Goal: Task Accomplishment & Management: Manage account settings

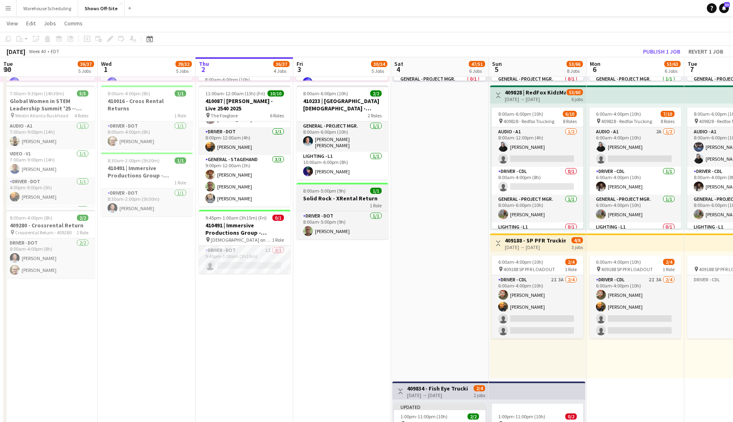
click at [335, 197] on h3 "Solid Rock - XRental Return" at bounding box center [342, 198] width 92 height 7
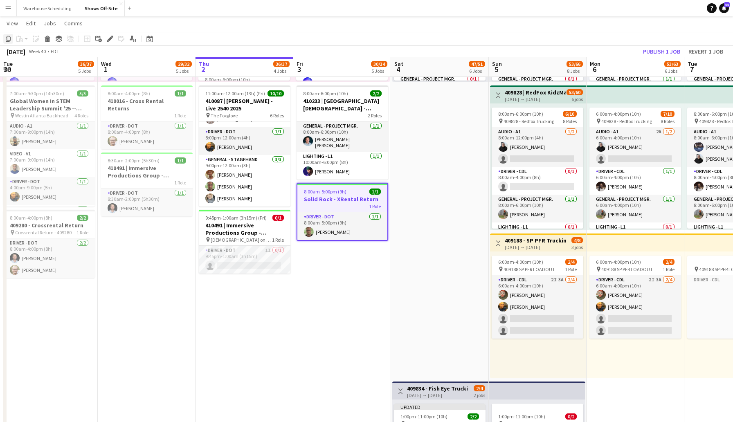
click at [7, 38] on icon "Copy" at bounding box center [8, 39] width 7 height 7
click at [334, 259] on app-date-cell "Toggle View 409652 | Music Driven Productions ANCC 2025 Atl [DATE] → [DATE] 103…" at bounding box center [342, 175] width 98 height 1075
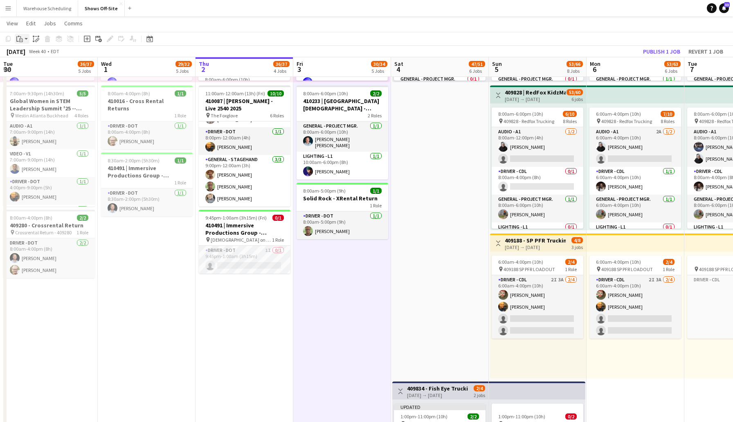
click at [25, 40] on app-action-btn "Paste" at bounding box center [22, 39] width 15 height 10
click at [43, 56] on link "Paste Command V" at bounding box center [54, 54] width 65 height 7
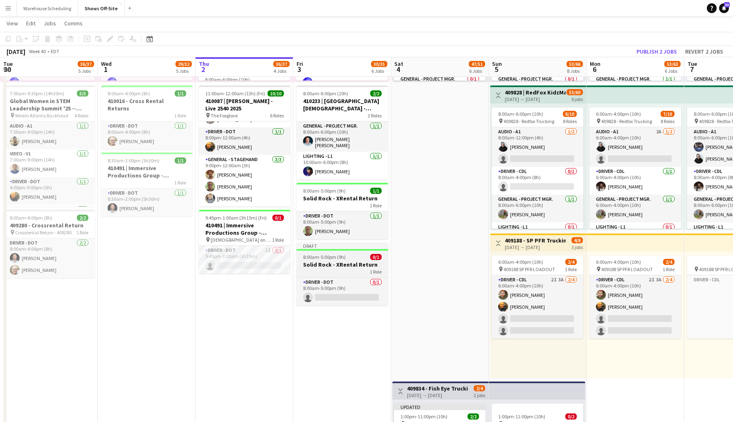
click at [330, 262] on h3 "Solid Rock - XRental Return" at bounding box center [342, 264] width 92 height 7
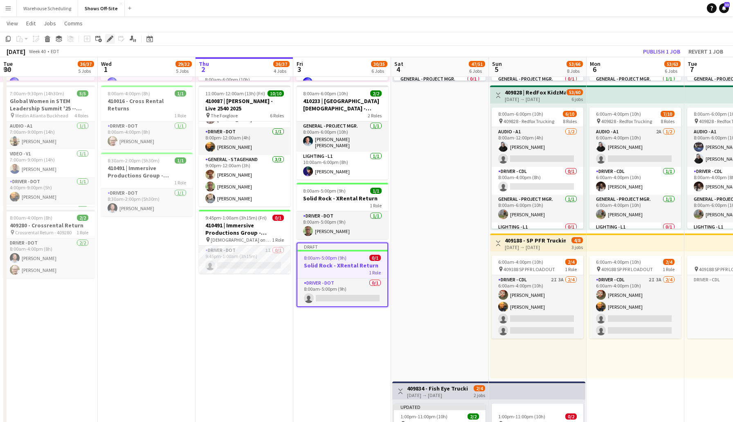
click at [107, 40] on icon at bounding box center [108, 41] width 2 height 2
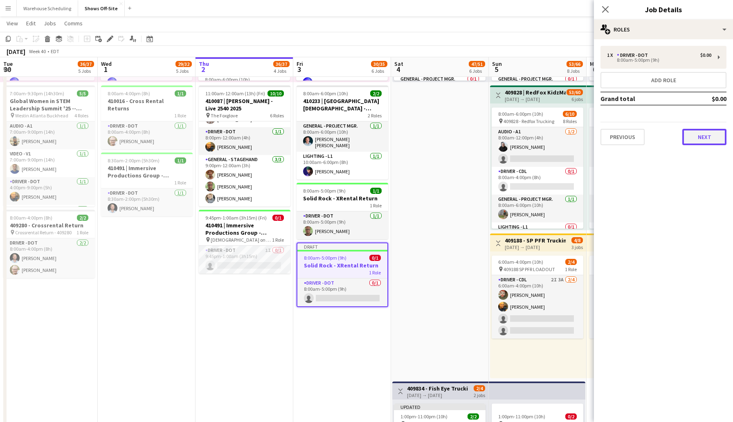
click at [695, 135] on button "Next" at bounding box center [704, 137] width 44 height 16
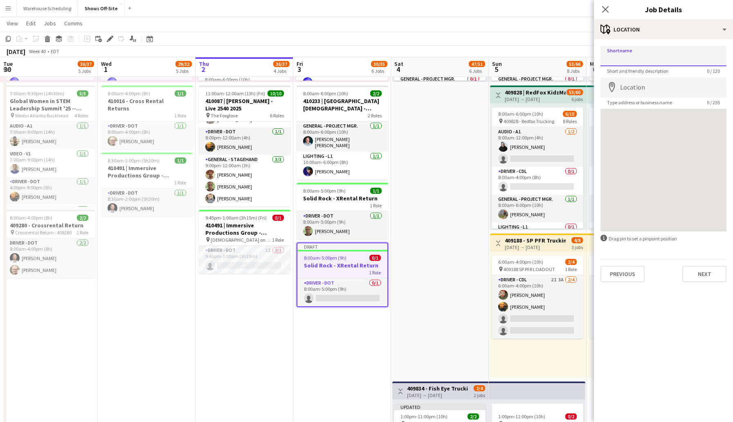
click at [644, 55] on input "Shortname" at bounding box center [663, 56] width 126 height 20
type input "***"
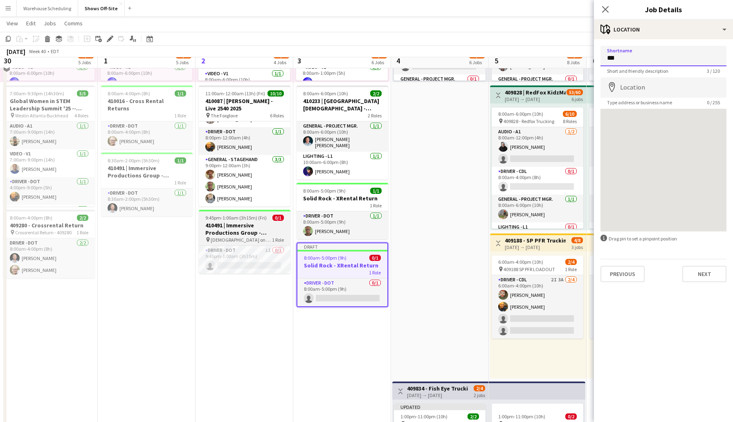
scroll to position [435, 0]
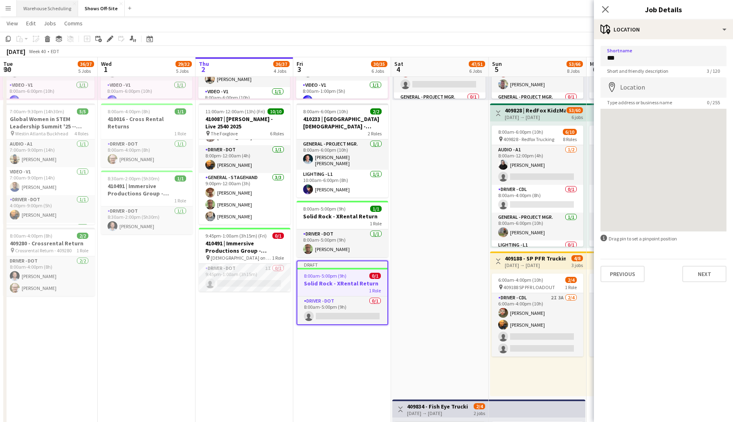
click at [36, 7] on button "Warehouse Scheduling Close" at bounding box center [47, 8] width 61 height 16
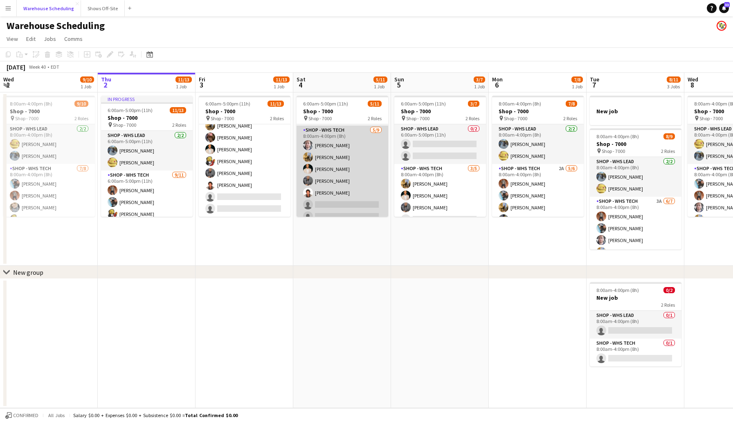
scroll to position [70, 0]
click at [334, 171] on app-card-role "Shop - WHS Tech [DATE] 8:00am-4:00pm (8h) [PERSON_NAME] [PERSON_NAME] [PERSON_N…" at bounding box center [342, 155] width 92 height 123
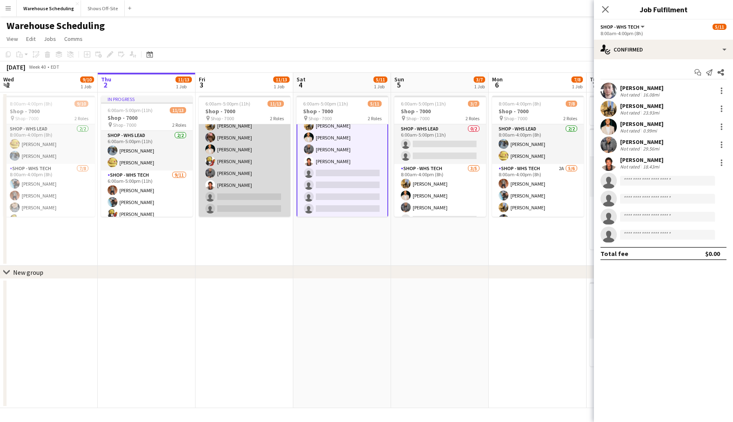
click at [221, 195] on app-card-role "Shop - WHS Tech [DATE] 6:00am-5:00pm (11h) [PERSON_NAME] [PERSON_NAME] [PERSON_…" at bounding box center [245, 143] width 92 height 146
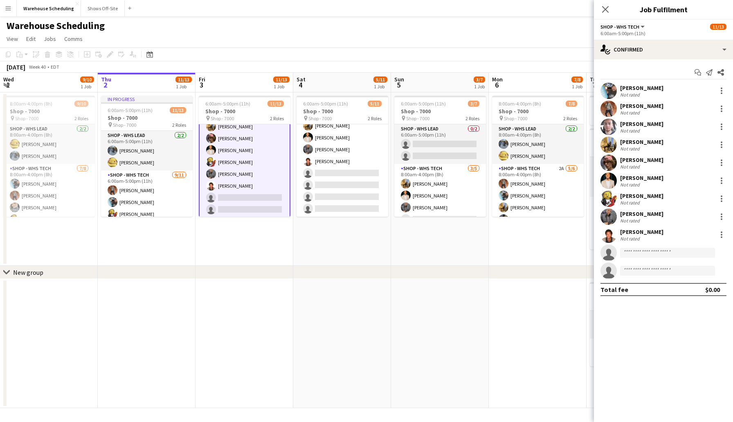
scroll to position [94, 0]
click at [637, 54] on div "single-neutral-actions-check-2 Confirmed" at bounding box center [663, 50] width 139 height 20
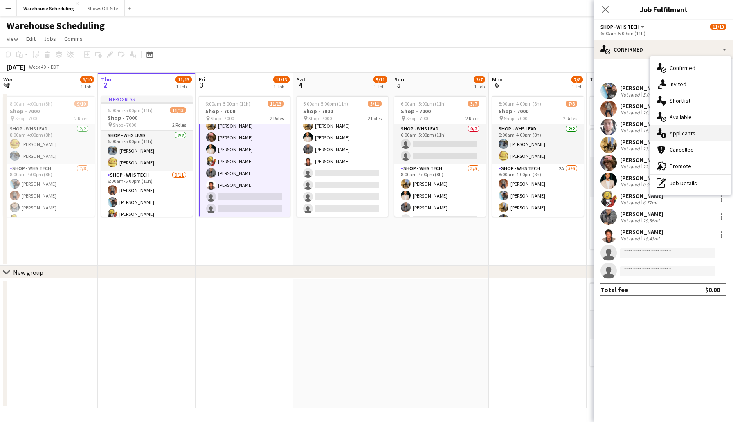
click at [684, 128] on div "single-neutral-actions-information Applicants" at bounding box center [690, 133] width 81 height 16
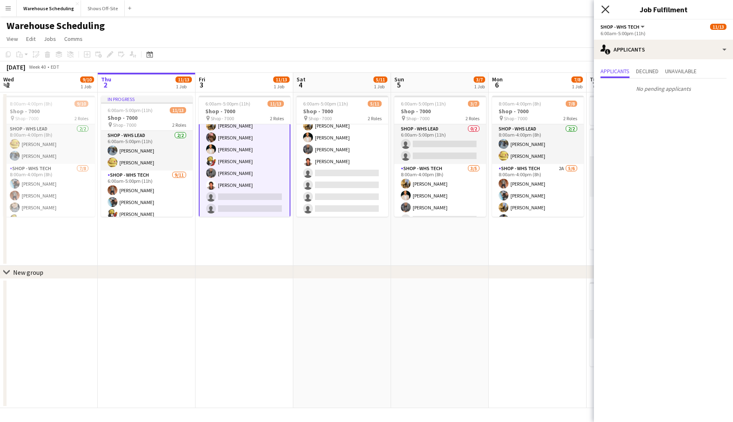
click at [606, 12] on icon "Close pop-in" at bounding box center [605, 9] width 8 height 8
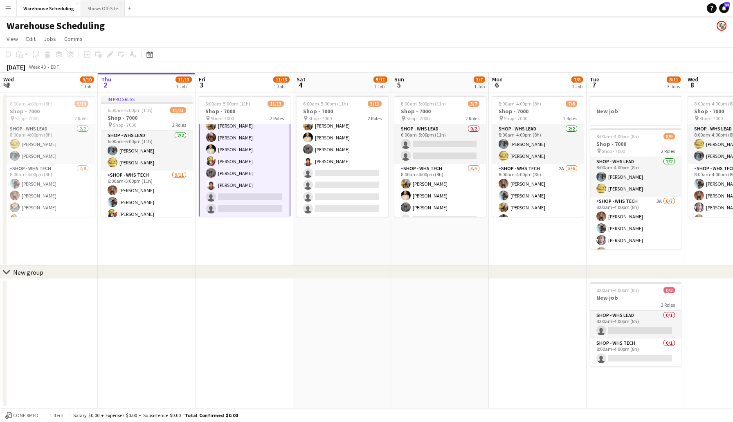
click at [100, 8] on button "Shows Off-Site Close" at bounding box center [103, 8] width 44 height 16
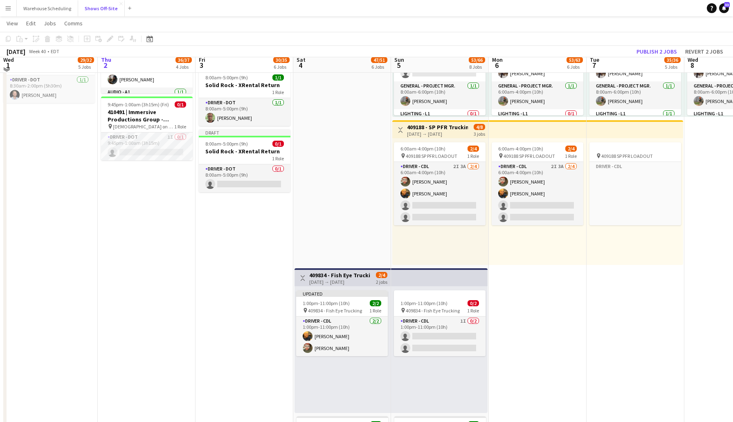
scroll to position [555, 0]
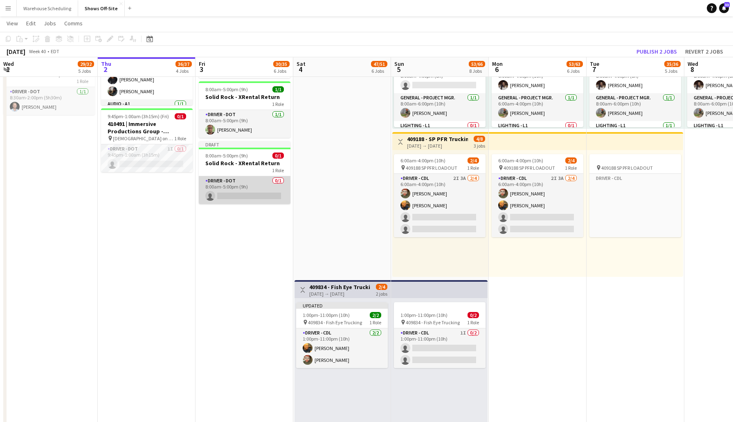
click at [259, 195] on app-card-role "Driver - DOT 0/1 8:00am-5:00pm (9h) single-neutral-actions" at bounding box center [245, 190] width 92 height 28
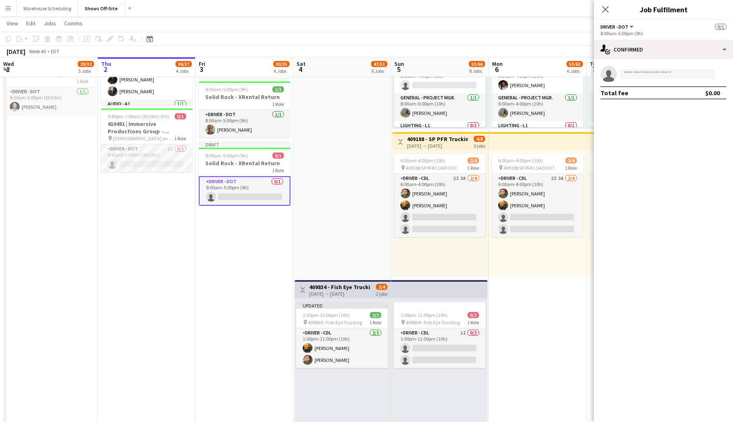
click at [8, 7] on app-icon "Menu" at bounding box center [8, 8] width 7 height 7
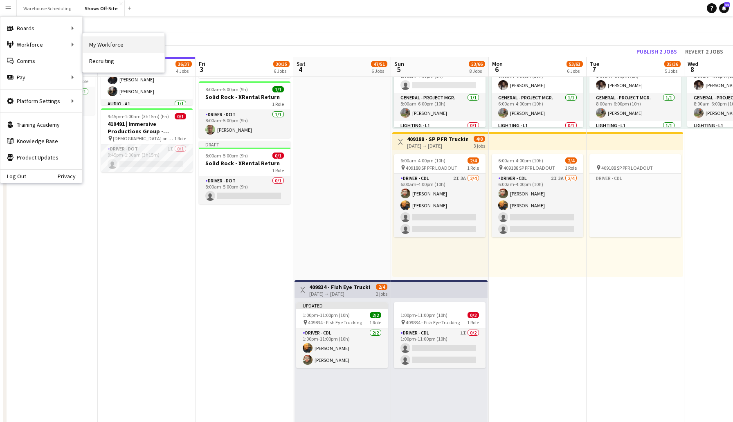
click at [118, 46] on link "My Workforce" at bounding box center [124, 44] width 82 height 16
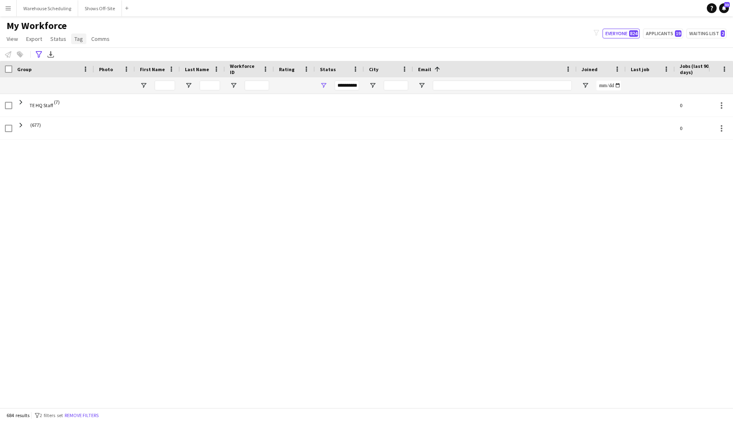
click at [78, 38] on span "Tag" at bounding box center [78, 38] width 9 height 7
click at [176, 169] on div "TE HQ Staff (7) 0 (677) 0" at bounding box center [354, 247] width 708 height 307
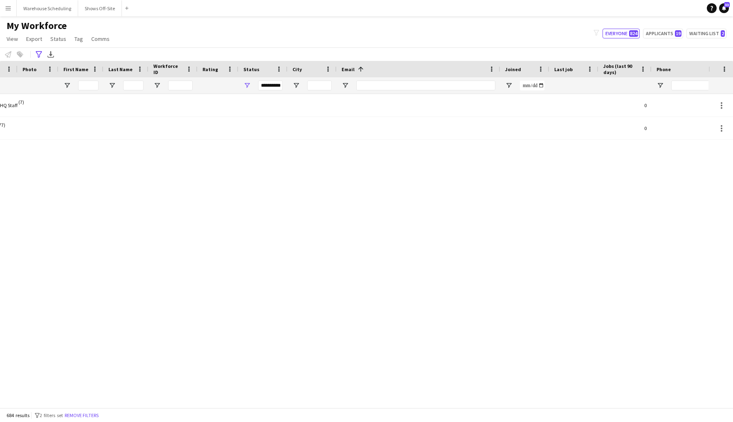
scroll to position [0, 76]
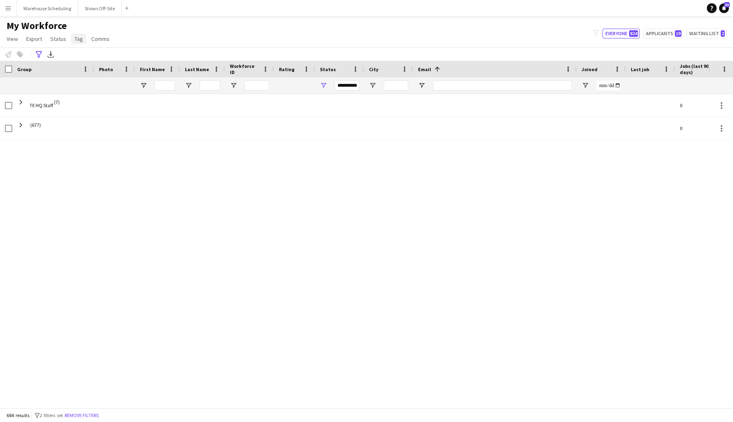
click at [77, 41] on span "Tag" at bounding box center [78, 38] width 9 height 7
click at [203, 40] on div "My Workforce View Views Default view New view Update view Delete view Edit name…" at bounding box center [366, 34] width 733 height 28
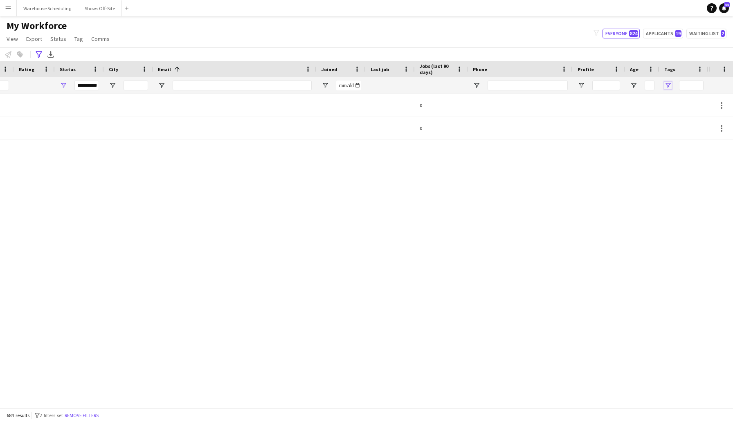
click at [666, 85] on span "Open Filter Menu" at bounding box center [667, 85] width 7 height 7
click at [644, 48] on div "**********" at bounding box center [366, 53] width 733 height 13
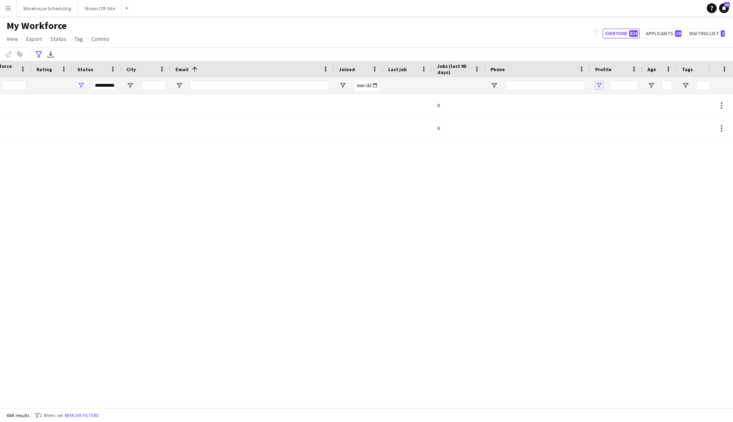
click at [599, 87] on span "Open Filter Menu" at bounding box center [598, 85] width 7 height 7
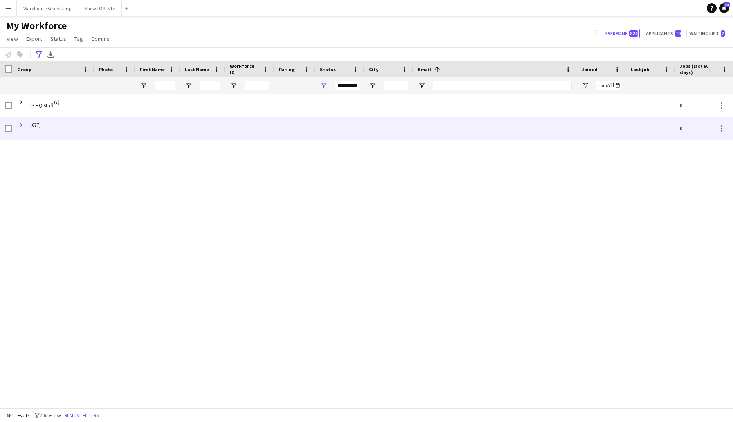
click at [19, 123] on span at bounding box center [20, 124] width 7 height 7
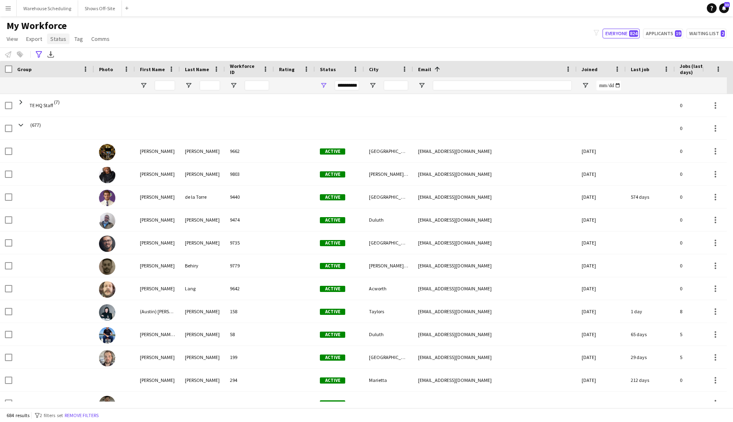
click at [55, 39] on span "Status" at bounding box center [58, 38] width 16 height 7
click at [94, 39] on span "Comms" at bounding box center [100, 38] width 18 height 7
click at [77, 39] on span "Tag" at bounding box center [78, 38] width 9 height 7
click at [31, 41] on span "Export" at bounding box center [34, 38] width 16 height 7
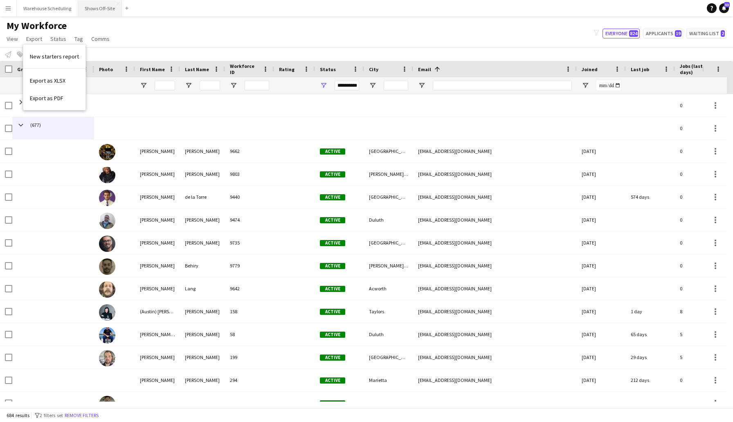
click at [90, 11] on button "Shows Off-Site Close" at bounding box center [100, 8] width 44 height 16
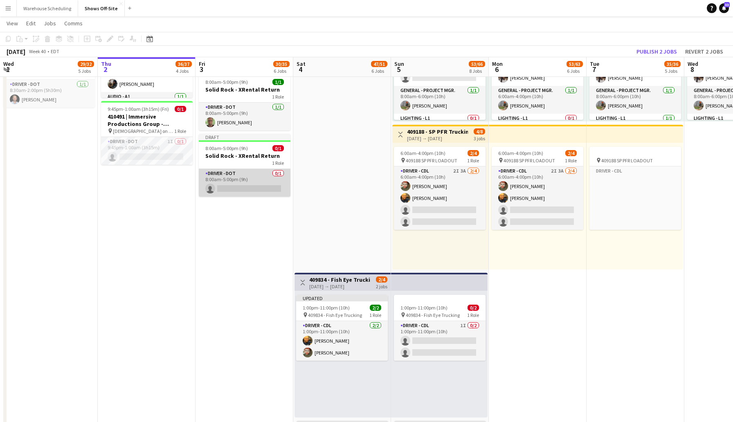
click at [228, 185] on app-card-role "Driver - DOT 0/1 8:00am-5:00pm (9h) single-neutral-actions" at bounding box center [245, 183] width 92 height 28
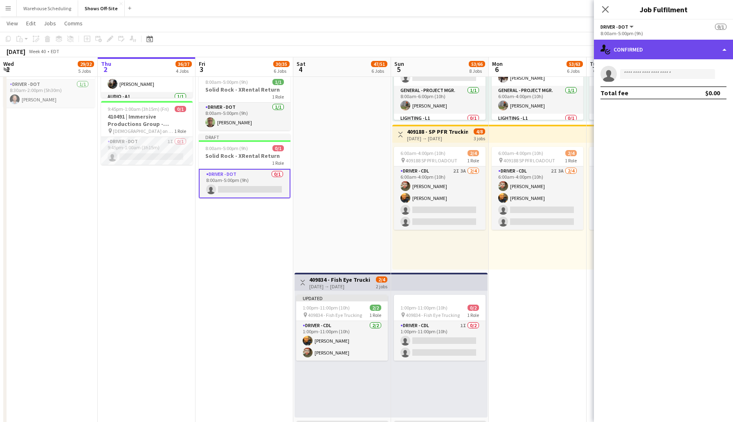
click at [649, 48] on div "single-neutral-actions-check-2 Confirmed" at bounding box center [663, 50] width 139 height 20
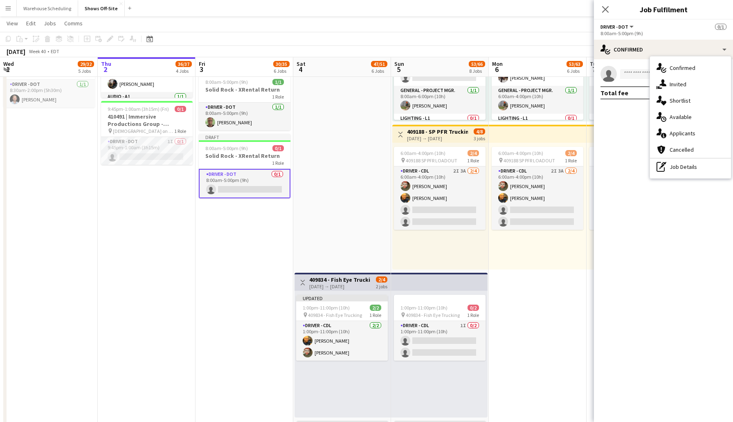
click at [624, 135] on mat-expansion-panel "check Confirmed single-neutral-actions Total fee $0.00" at bounding box center [663, 240] width 139 height 363
click at [271, 230] on app-date-cell "Toggle View 409652 | Music Driven Productions ANCC 2025 Atl [DATE] → [DATE] 103…" at bounding box center [244, 66] width 98 height 1075
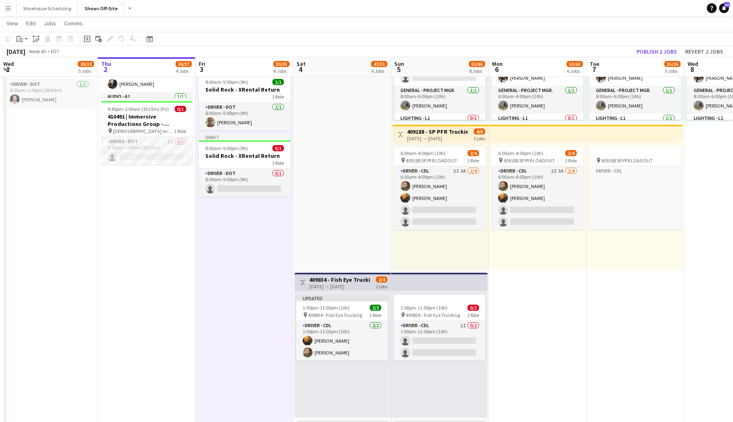
click at [412, 33] on app-toolbar "Copy Paste Paste Command V Paste with crew Command Shift V Paste linked Job [GE…" at bounding box center [366, 39] width 733 height 14
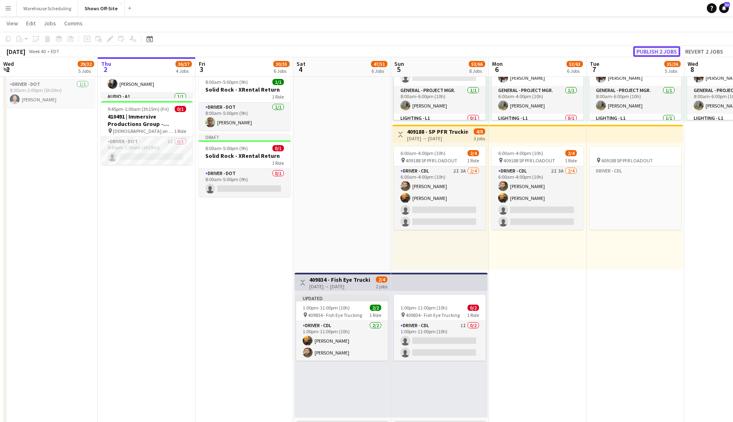
click at [647, 47] on button "Publish 2 jobs" at bounding box center [656, 51] width 47 height 11
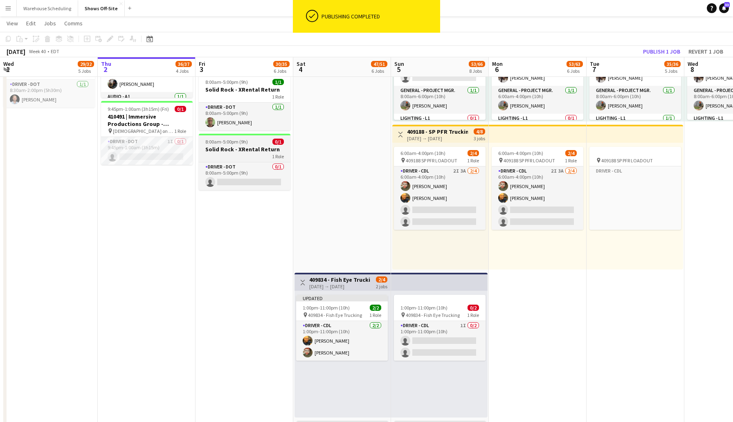
click at [246, 146] on h3 "Solid Rock - XRental Return" at bounding box center [245, 149] width 92 height 7
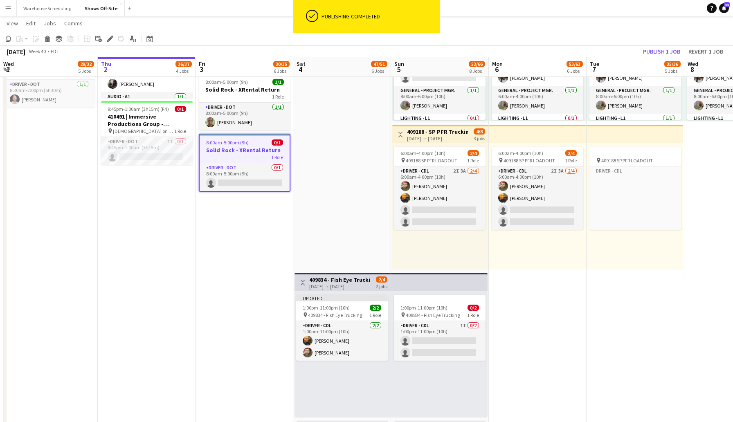
click at [105, 40] on div "Add job Add linked Job Edit Edit linked Job Applicants" at bounding box center [106, 39] width 63 height 10
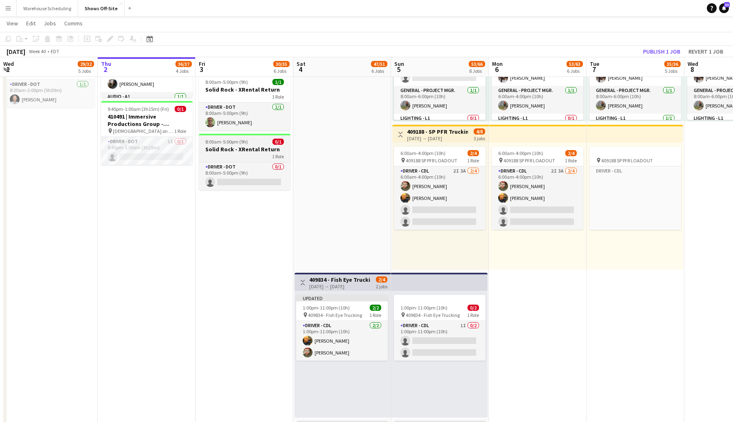
click at [262, 150] on h3 "Solid Rock - XRental Return" at bounding box center [245, 149] width 92 height 7
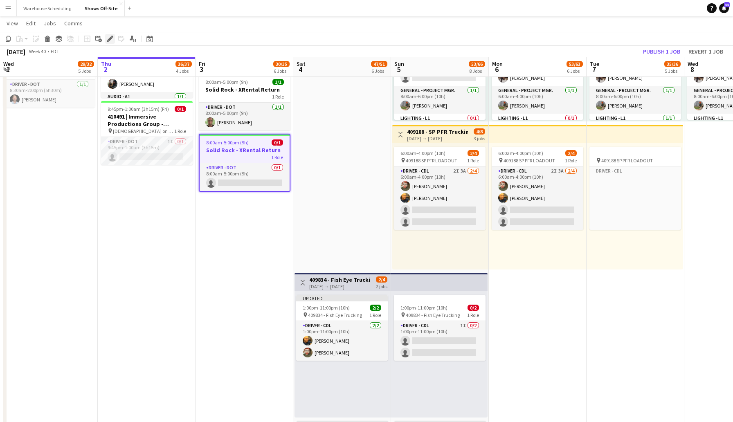
click at [110, 38] on icon at bounding box center [110, 39] width 4 height 4
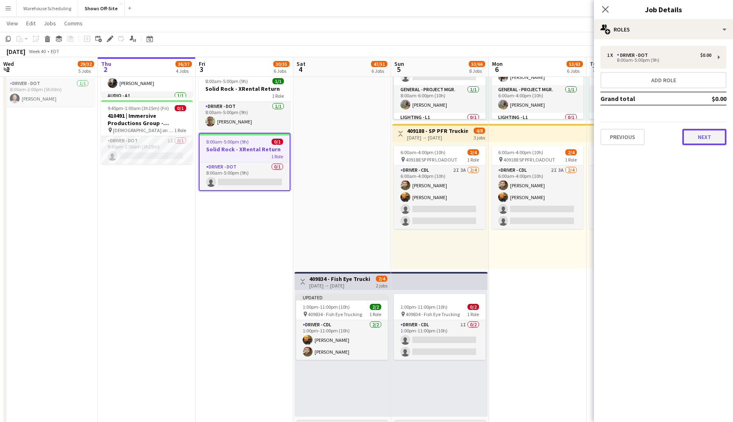
click at [698, 137] on button "Next" at bounding box center [704, 137] width 44 height 16
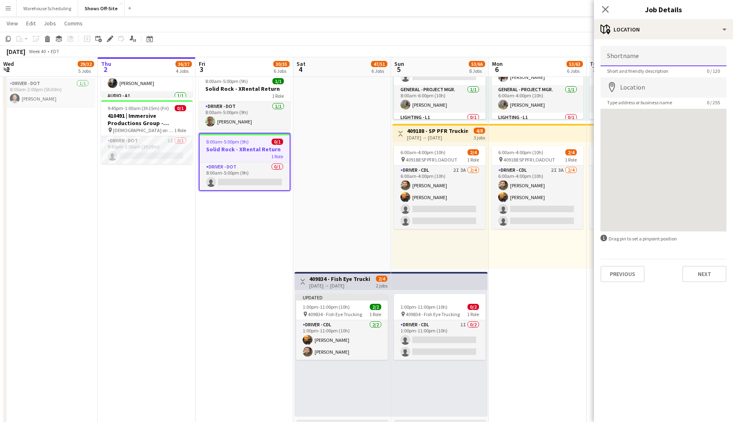
click at [646, 57] on input "Shortname" at bounding box center [663, 56] width 126 height 20
type input "***"
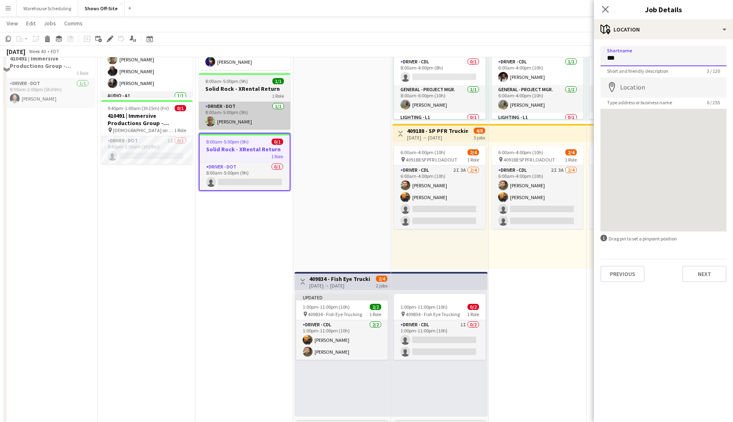
scroll to position [538, 0]
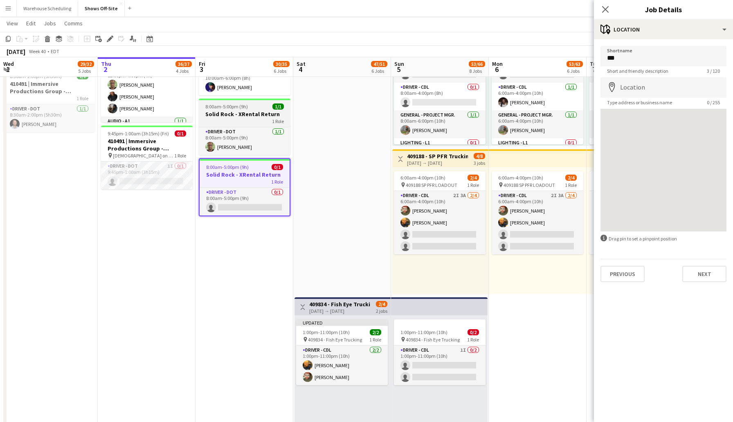
click at [229, 118] on div "1 Role" at bounding box center [245, 121] width 92 height 7
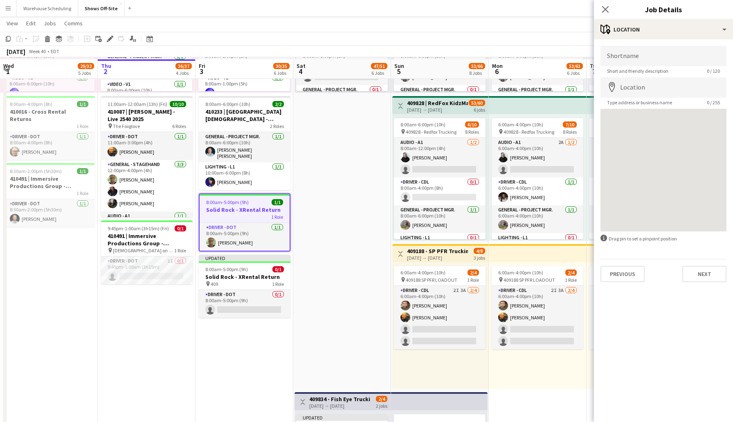
scroll to position [464, 0]
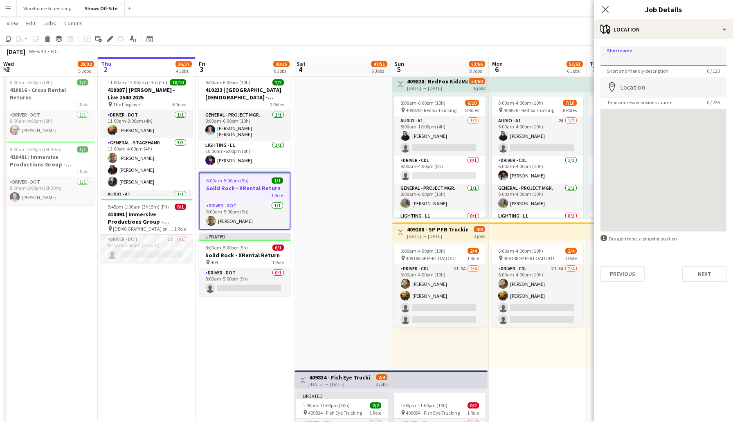
click at [627, 55] on input "Shortname" at bounding box center [663, 56] width 126 height 20
drag, startPoint x: 673, startPoint y: 54, endPoint x: 587, endPoint y: 54, distance: 85.5
click at [587, 54] on body "Menu Boards Boards Boards All jobs Status Workforce Workforce My Workforce Recr…" at bounding box center [366, 220] width 733 height 1369
type input "**********"
click at [631, 91] on input "Location" at bounding box center [663, 87] width 126 height 20
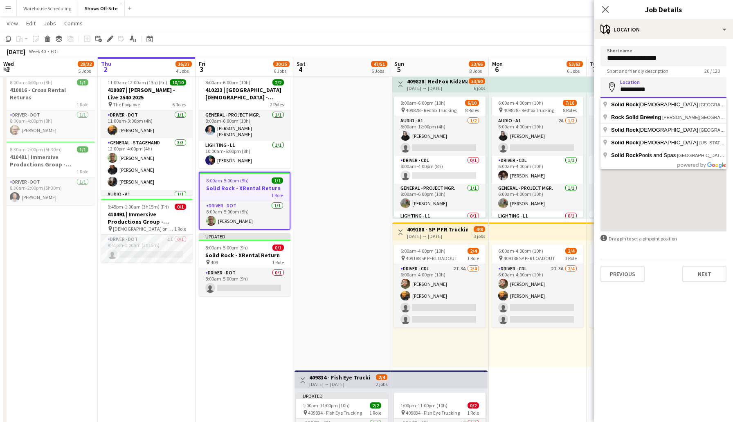
drag, startPoint x: 655, startPoint y: 92, endPoint x: 612, endPoint y: 92, distance: 42.5
click at [612, 92] on div "**********" at bounding box center [663, 87] width 126 height 20
type input "**********"
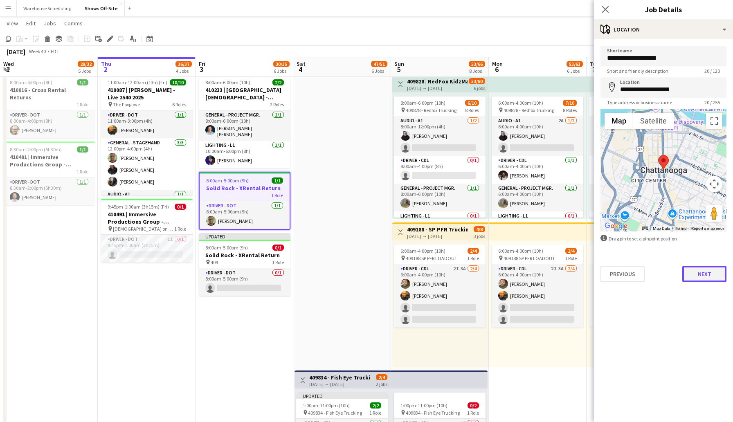
click at [696, 273] on button "Next" at bounding box center [704, 274] width 44 height 16
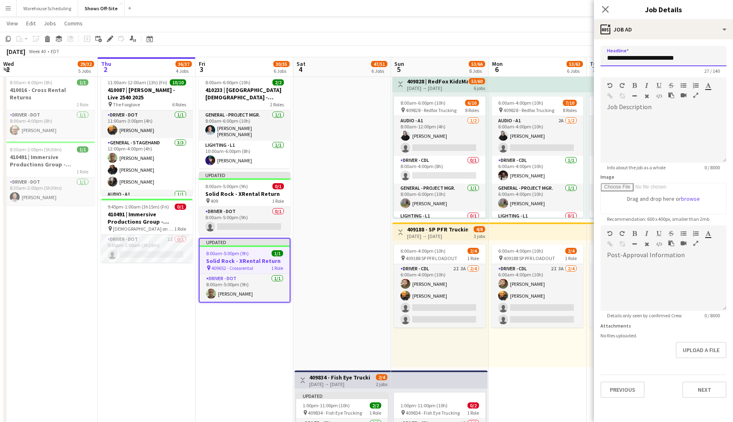
drag, startPoint x: 691, startPoint y: 58, endPoint x: 592, endPoint y: 61, distance: 99.0
click at [592, 61] on body "Menu Boards Boards Boards All jobs Status Workforce Workforce My Workforce Recr…" at bounding box center [366, 220] width 733 height 1369
paste input "text"
type input "**********"
click at [697, 392] on button "Next" at bounding box center [704, 389] width 44 height 16
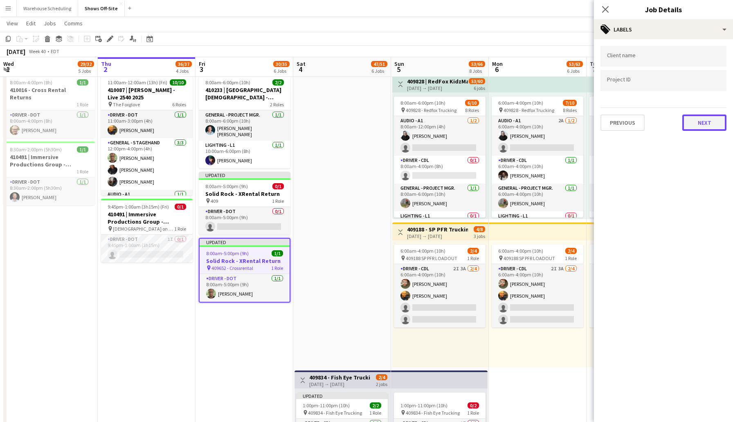
click at [697, 126] on button "Next" at bounding box center [704, 122] width 44 height 16
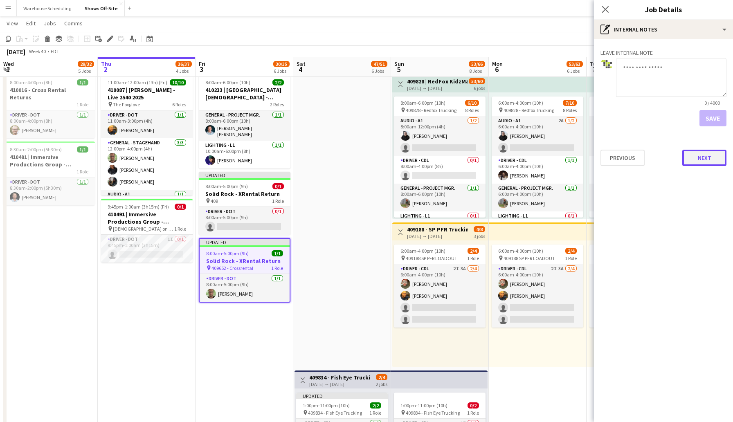
click at [705, 157] on button "Next" at bounding box center [704, 158] width 44 height 16
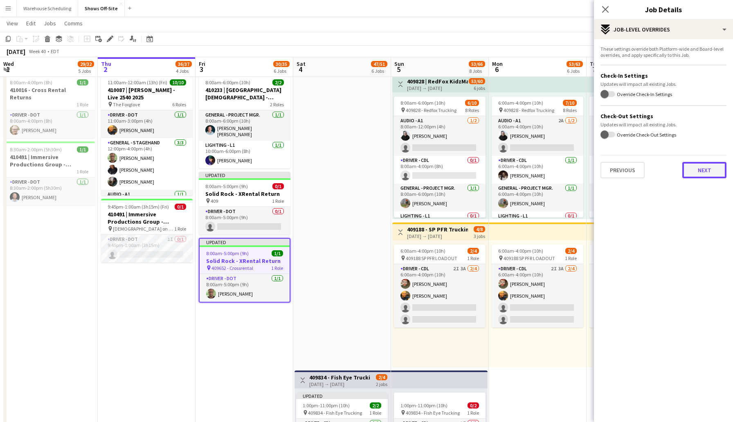
click at [703, 172] on button "Next" at bounding box center [704, 170] width 44 height 16
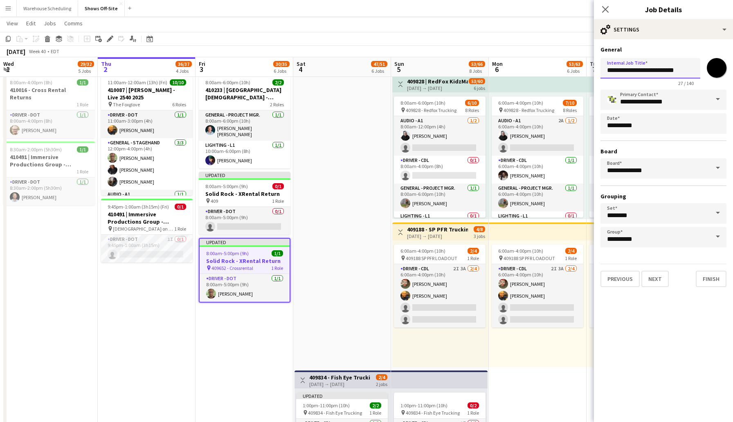
drag, startPoint x: 684, startPoint y: 74, endPoint x: 593, endPoint y: 70, distance: 90.8
click at [594, 70] on form "**********" at bounding box center [663, 166] width 139 height 241
paste input "text"
type input "**********"
click at [716, 277] on button "Finish" at bounding box center [710, 279] width 31 height 16
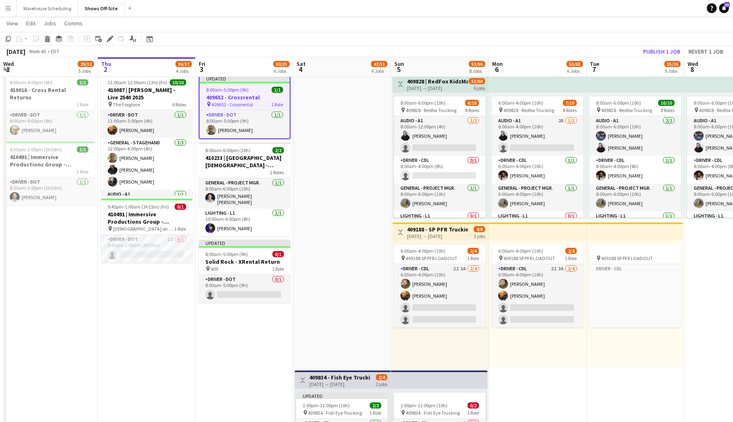
click at [351, 49] on div "[DATE] Week 40 • EDT Publish 1 job Revert 1 job" at bounding box center [366, 51] width 733 height 11
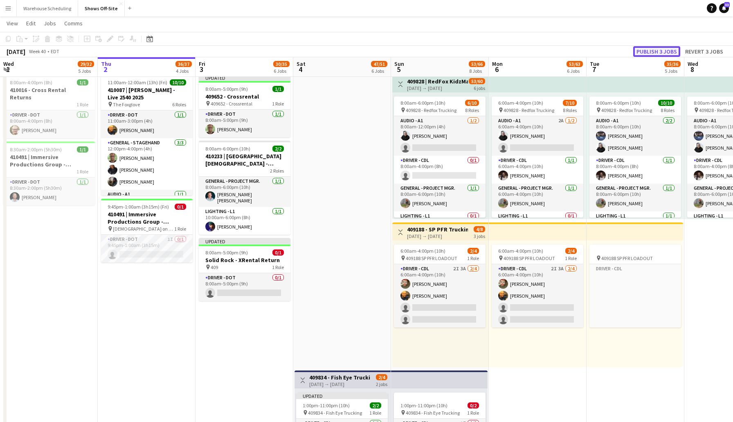
click at [653, 53] on button "Publish 3 jobs" at bounding box center [656, 51] width 47 height 11
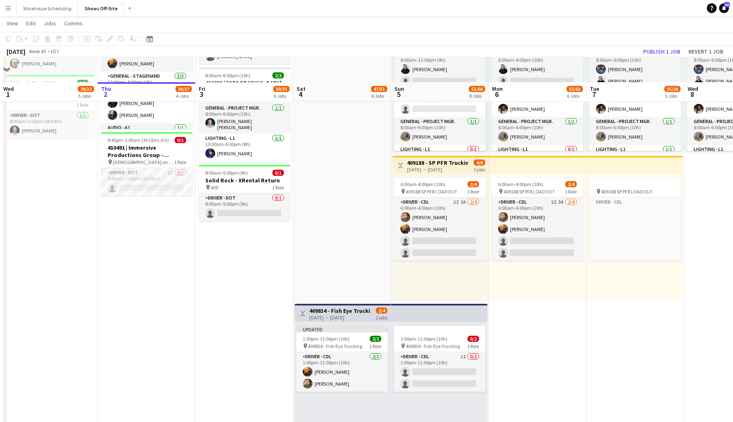
scroll to position [563, 0]
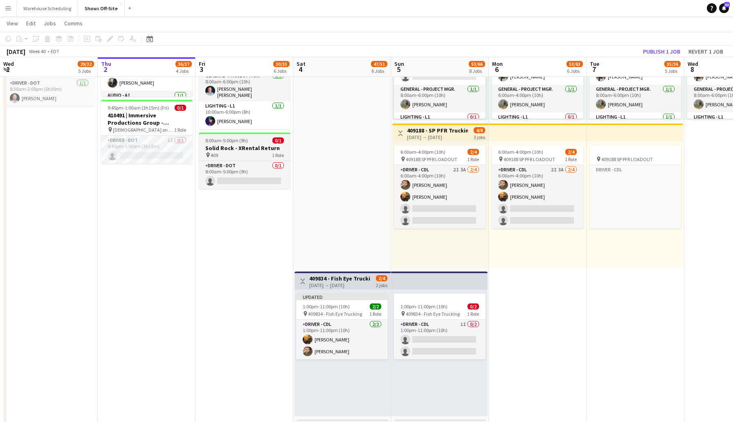
click at [242, 149] on app-job-card "8:00am-5:00pm (9h) 0/1 Solid Rock - XRental Return pin 409 1 Role Driver - DOT …" at bounding box center [245, 160] width 92 height 56
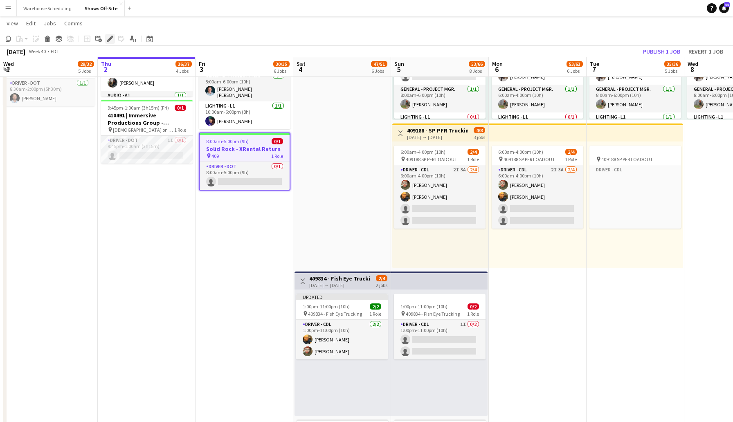
click at [110, 36] on icon "Edit" at bounding box center [110, 39] width 7 height 7
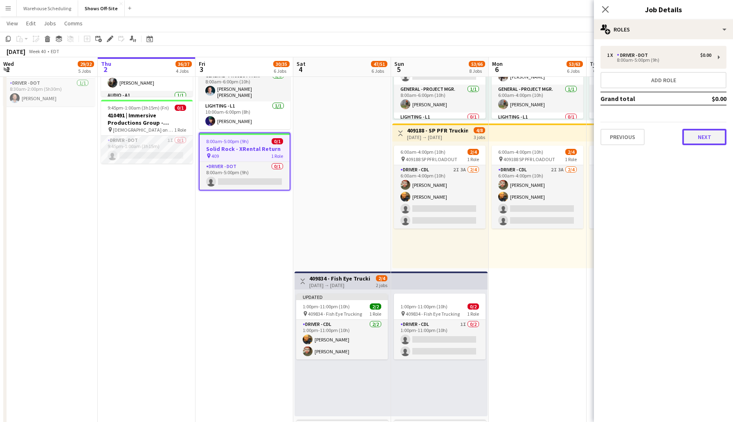
click at [696, 141] on button "Next" at bounding box center [704, 137] width 44 height 16
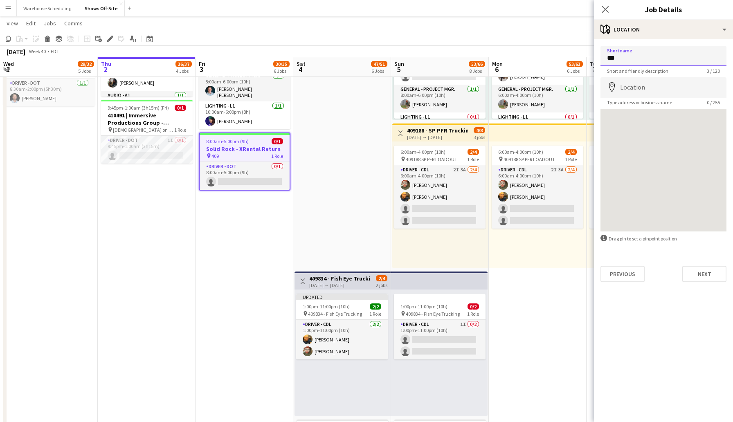
click at [632, 60] on input "***" at bounding box center [663, 56] width 126 height 20
type input "*"
paste input "**********"
type input "**********"
click at [702, 280] on button "Next" at bounding box center [704, 274] width 44 height 16
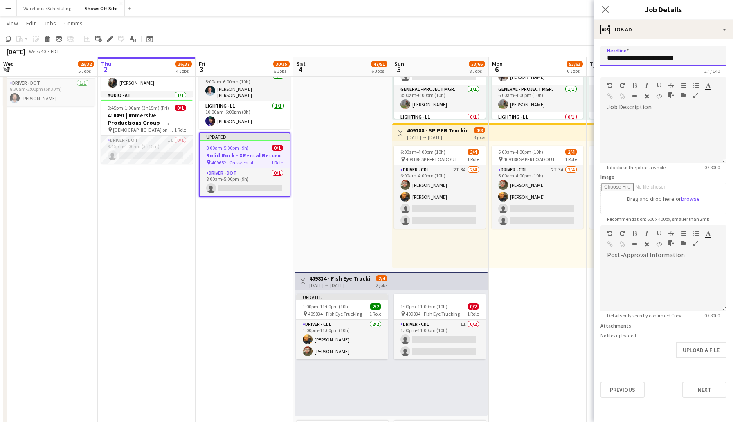
drag, startPoint x: 688, startPoint y: 56, endPoint x: 562, endPoint y: 56, distance: 126.7
click at [562, 56] on body "Menu Boards Boards Boards All jobs Status Workforce Workforce My Workforce Recr…" at bounding box center [366, 121] width 733 height 1369
paste input "text"
type input "**********"
click at [702, 386] on button "Next" at bounding box center [704, 389] width 44 height 16
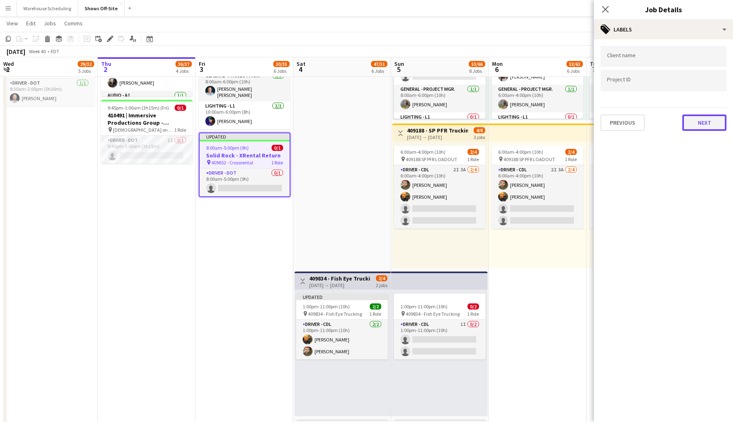
click at [696, 120] on button "Next" at bounding box center [704, 122] width 44 height 16
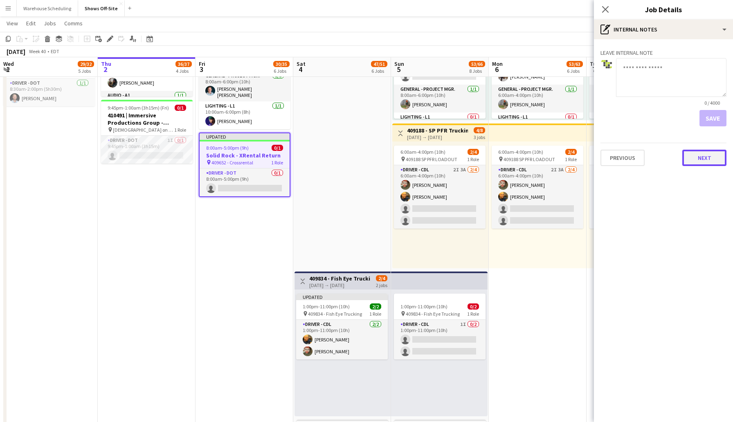
click at [711, 161] on button "Next" at bounding box center [704, 158] width 44 height 16
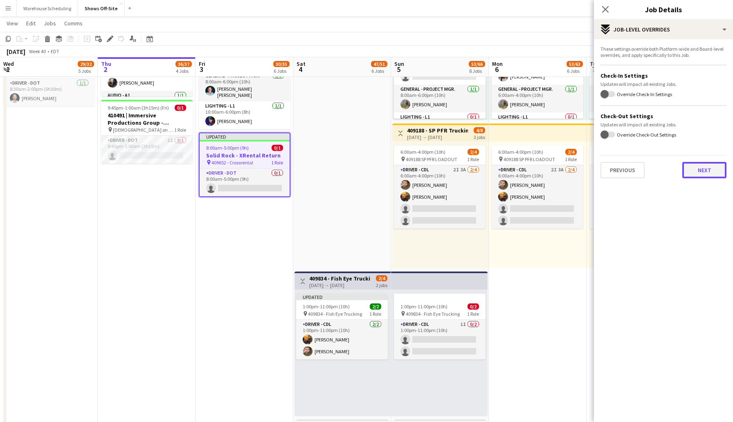
click at [711, 174] on button "Next" at bounding box center [704, 170] width 44 height 16
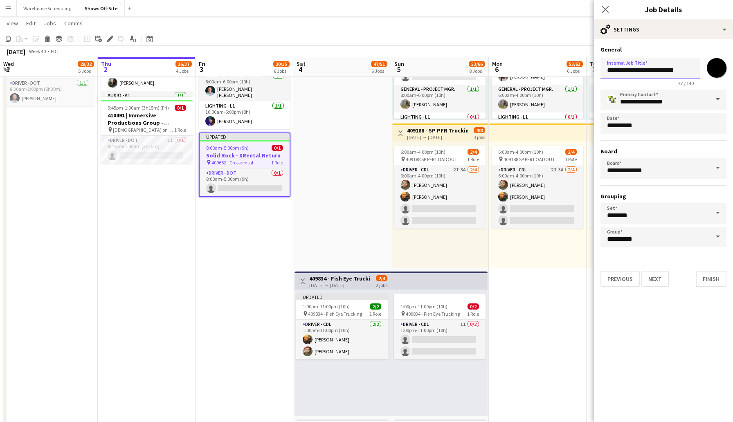
drag, startPoint x: 684, startPoint y: 74, endPoint x: 563, endPoint y: 72, distance: 121.8
click at [563, 72] on body "Menu Boards Boards Boards All jobs Status Workforce Workforce My Workforce Recr…" at bounding box center [366, 121] width 733 height 1369
paste input "text"
type input "**********"
click at [716, 276] on button "Finish" at bounding box center [710, 279] width 31 height 16
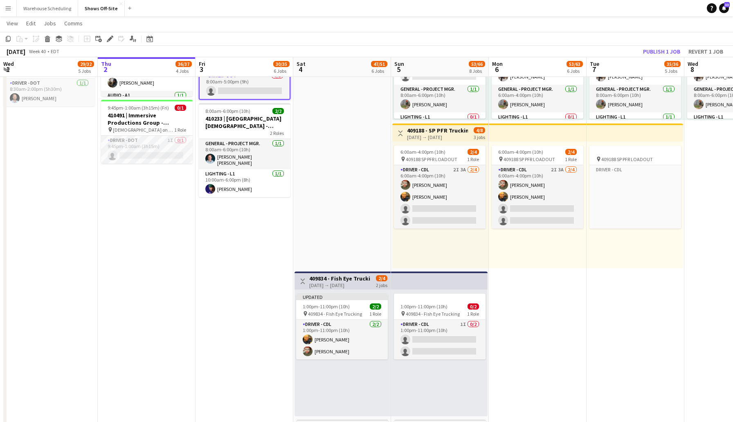
click at [587, 26] on app-page-menu "View Day view expanded Day view collapsed Month view Date picker Jump to [DATE]…" at bounding box center [366, 24] width 733 height 16
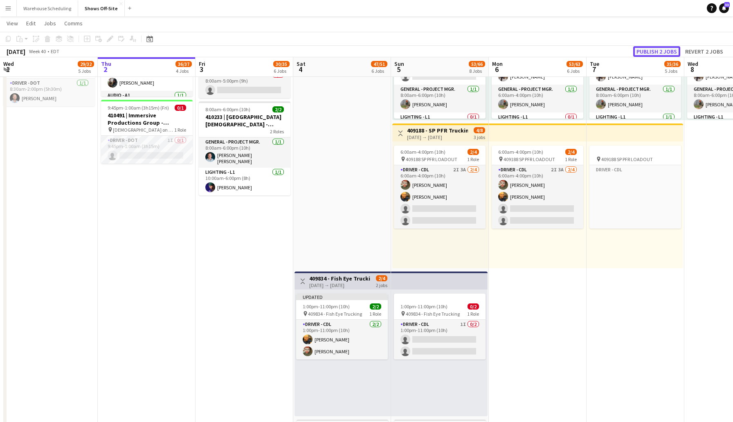
click at [647, 54] on button "Publish 2 jobs" at bounding box center [656, 51] width 47 height 11
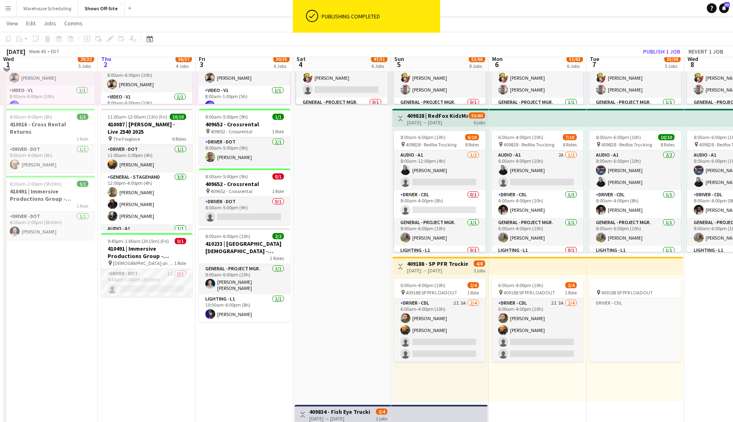
scroll to position [424, 0]
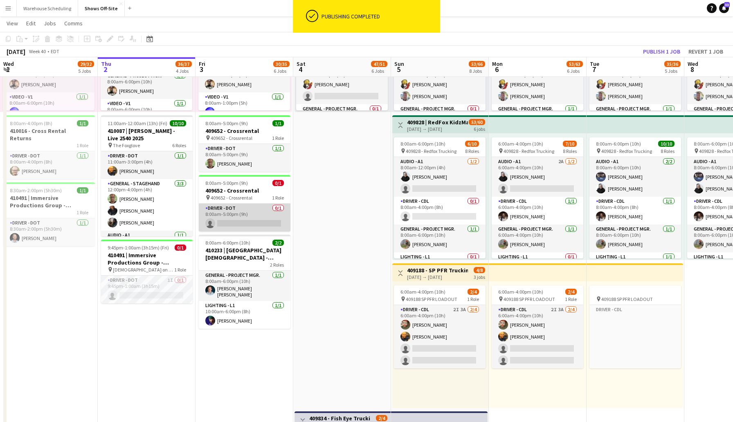
click at [252, 214] on app-card-role "Driver - DOT 0/1 8:00am-5:00pm (9h) single-neutral-actions" at bounding box center [245, 218] width 92 height 28
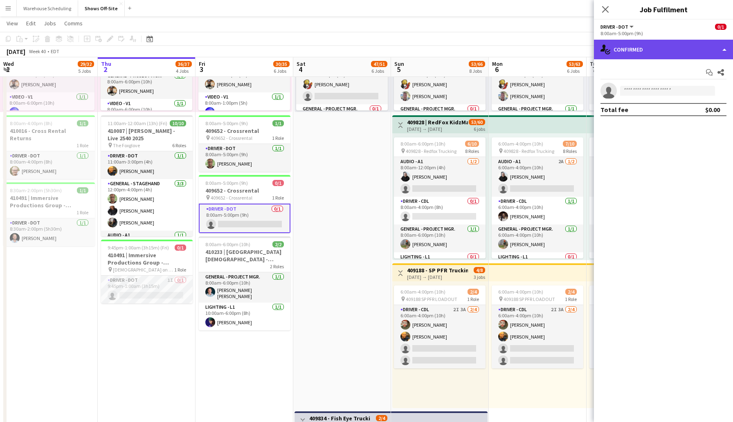
click at [649, 49] on div "single-neutral-actions-check-2 Confirmed" at bounding box center [663, 50] width 139 height 20
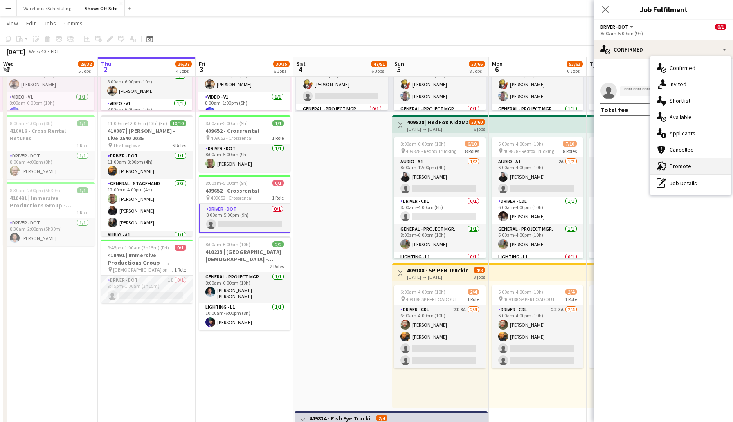
click at [680, 165] on span "Promote" at bounding box center [680, 165] width 22 height 7
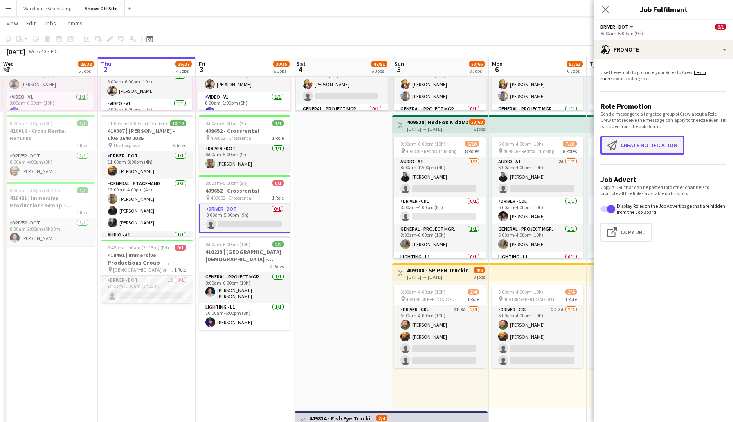
click at [642, 147] on button "Create notification Create notification" at bounding box center [642, 145] width 84 height 19
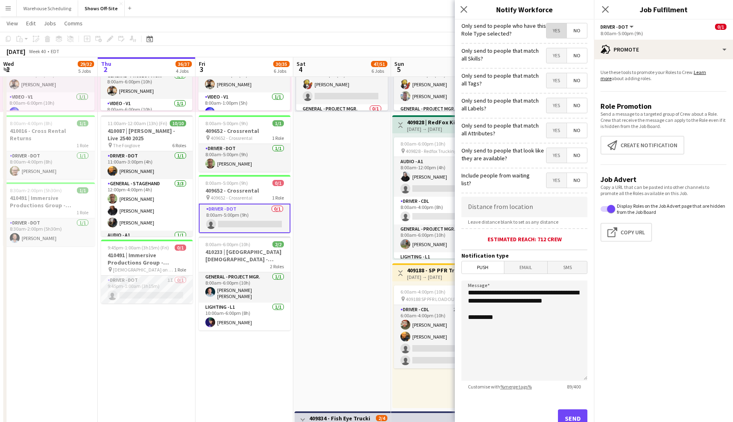
click at [553, 29] on span "Yes" at bounding box center [556, 30] width 20 height 15
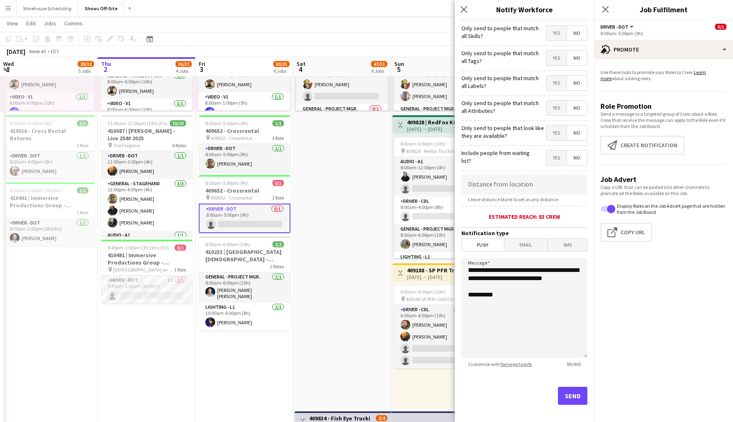
scroll to position [30, 0]
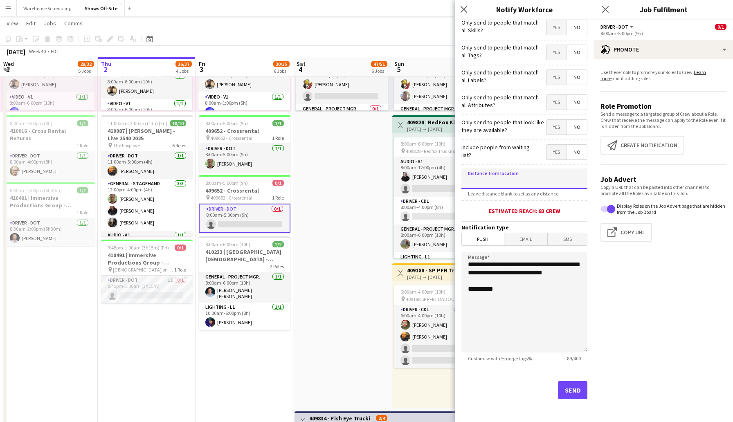
click at [521, 178] on input at bounding box center [524, 178] width 126 height 20
type input "****"
type input "*****"
click at [570, 388] on button "Send" at bounding box center [572, 390] width 29 height 18
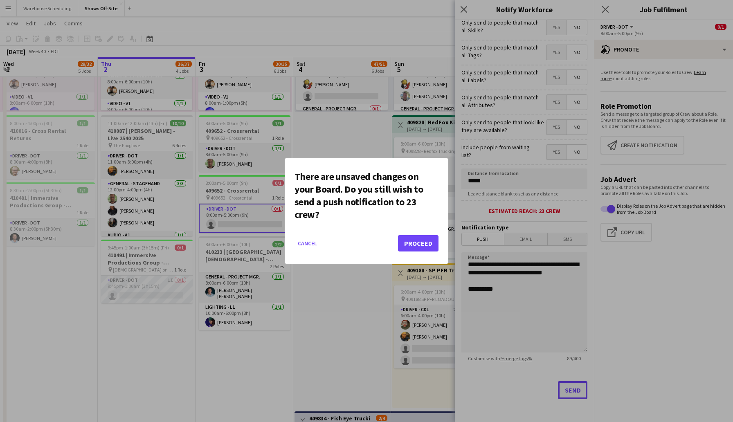
scroll to position [0, 0]
click at [420, 242] on button "Proceed" at bounding box center [418, 243] width 40 height 16
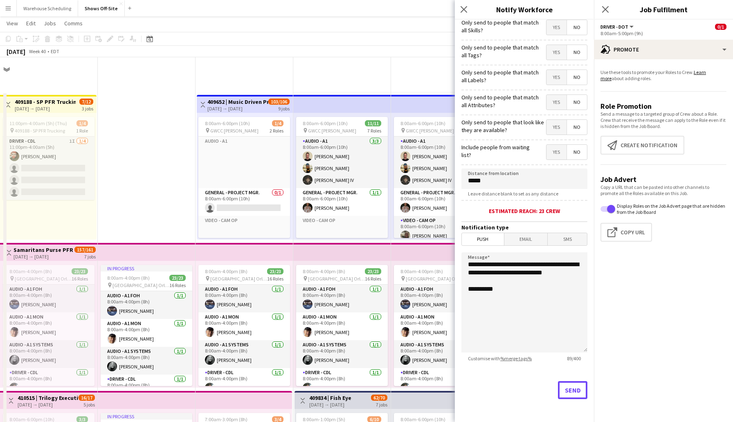
scroll to position [424, 0]
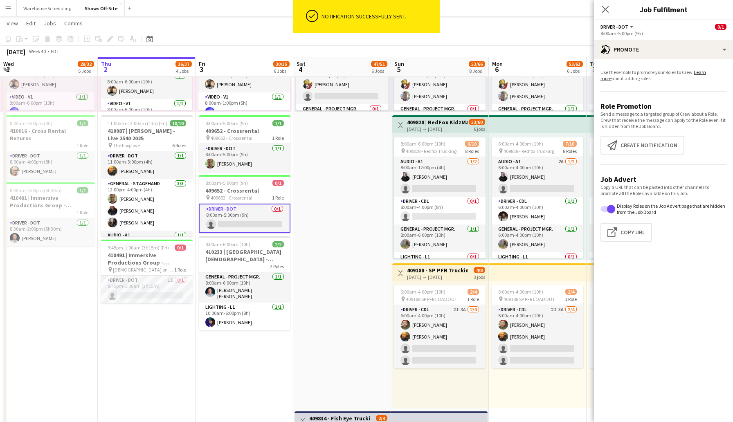
click at [612, 5] on div "Close pop-in" at bounding box center [605, 9] width 23 height 19
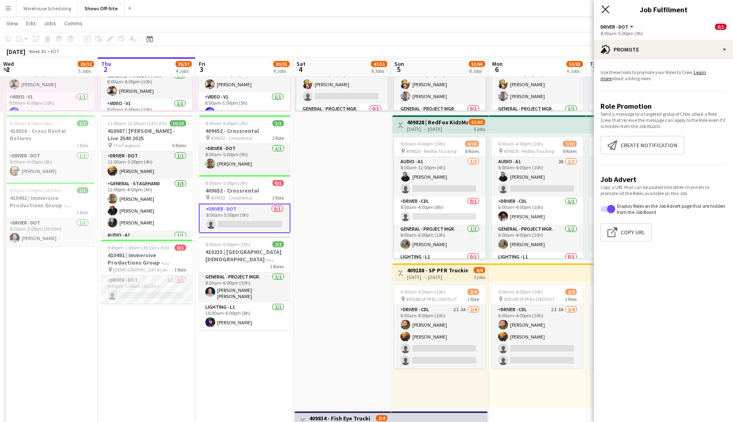
click at [604, 9] on icon "Close pop-in" at bounding box center [605, 9] width 8 height 8
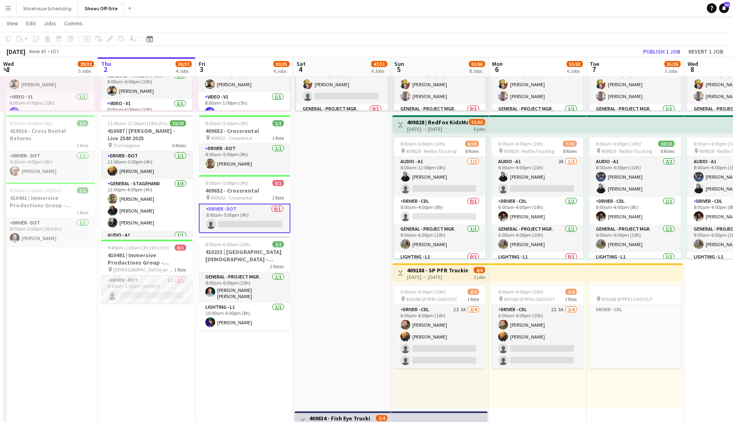
click at [317, 209] on app-date-cell "8:00am-6:00pm (10h) 11/11 pin GWCC [PERSON_NAME] 7 Roles Audio - A1 [DATE] 8:00…" at bounding box center [342, 205] width 98 height 1075
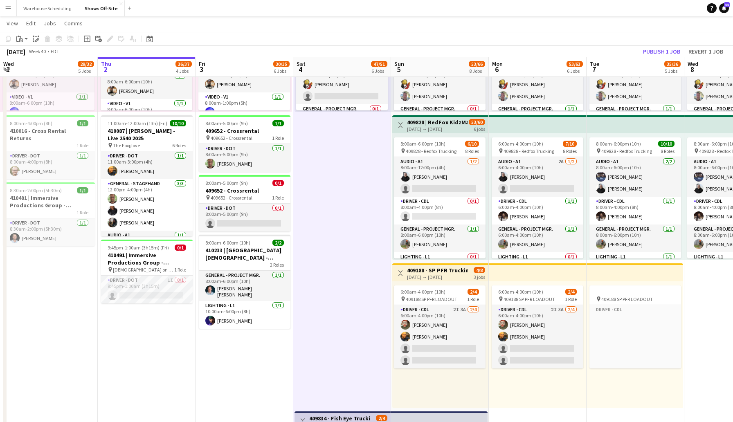
click at [248, 364] on app-date-cell "Toggle View 409652 | Music Driven Productions ANCC 2025 Atl [DATE] → [DATE] 103…" at bounding box center [244, 205] width 98 height 1075
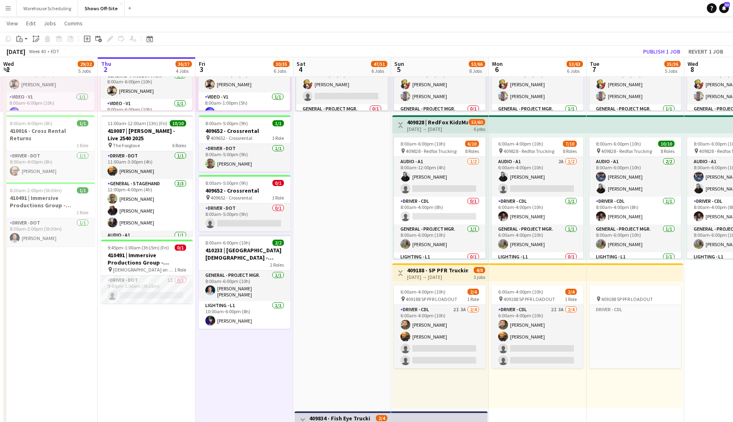
click at [144, 352] on app-date-cell "In progress 8:00am-4:00pm (8h) 23/23 pin [GEOGRAPHIC_DATA] Orlando at SeaWorld …" at bounding box center [147, 205] width 98 height 1075
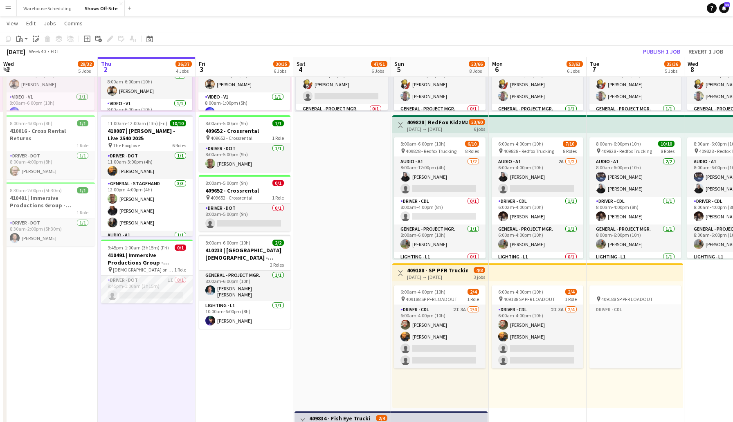
click at [532, 40] on app-toolbar "Copy Paste Paste Command V Paste with crew Command Shift V Paste linked Job [GE…" at bounding box center [366, 39] width 733 height 14
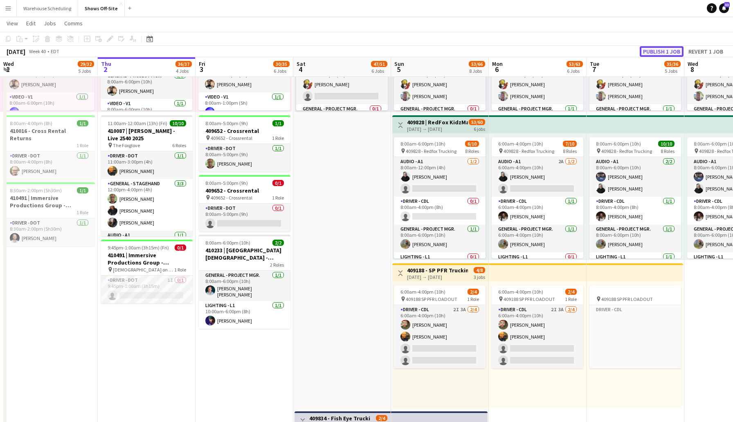
click at [657, 49] on button "Publish 1 job" at bounding box center [661, 51] width 44 height 11
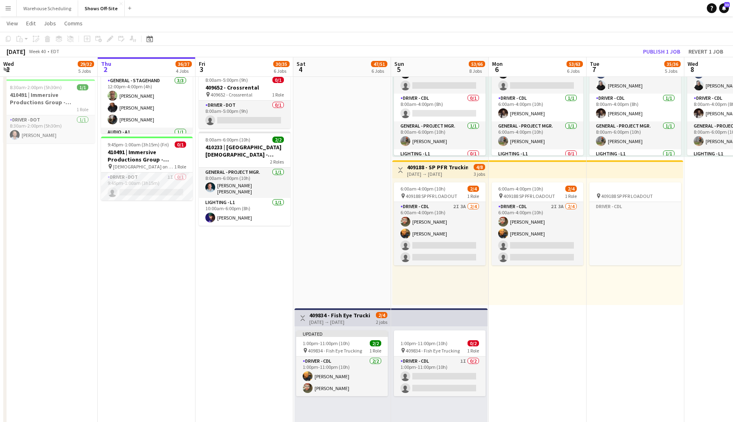
scroll to position [528, 0]
